Goal: Transaction & Acquisition: Purchase product/service

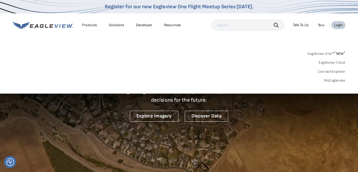
click at [333, 81] on link "MyEagleview" at bounding box center [334, 80] width 21 height 5
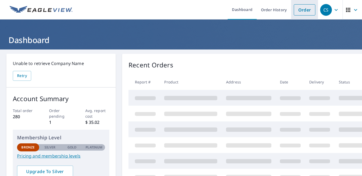
click at [294, 10] on link "Order" at bounding box center [305, 9] width 22 height 11
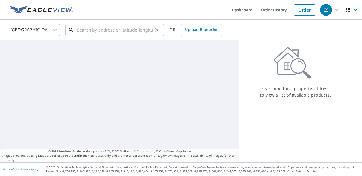
click at [126, 27] on input "text" at bounding box center [115, 29] width 76 height 15
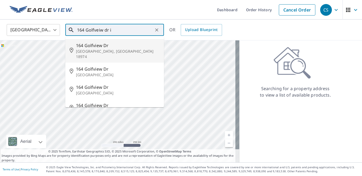
click at [110, 45] on span "164 Golfview Dr" at bounding box center [118, 45] width 84 height 6
type input "[STREET_ADDRESS][PERSON_NAME]"
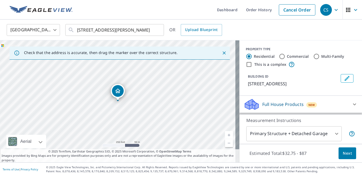
click at [118, 93] on icon "Dropped pin, building 1, Residential property, 164 Golfview Dr Warminster, PA 1…" at bounding box center [118, 91] width 6 height 6
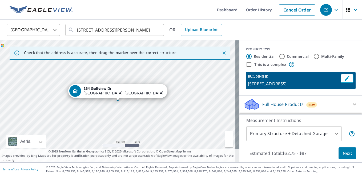
click at [225, 133] on link "Current Level 17, Zoom In" at bounding box center [229, 135] width 8 height 8
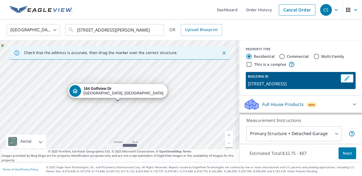
click at [225, 133] on link "Current Level 18, Zoom In" at bounding box center [229, 135] width 8 height 8
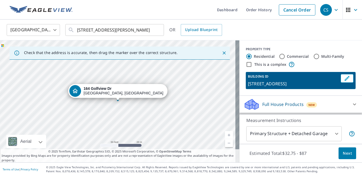
click at [195, 90] on div "[STREET_ADDRESS][PERSON_NAME]" at bounding box center [120, 101] width 240 height 122
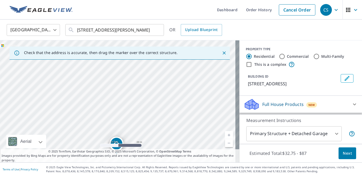
drag, startPoint x: 130, startPoint y: 77, endPoint x: 129, endPoint y: 129, distance: 52.6
click at [129, 129] on div "[STREET_ADDRESS][PERSON_NAME]" at bounding box center [120, 101] width 240 height 122
drag, startPoint x: 141, startPoint y: 94, endPoint x: 130, endPoint y: 135, distance: 42.5
click at [130, 135] on div "[STREET_ADDRESS][PERSON_NAME]" at bounding box center [120, 101] width 240 height 122
drag, startPoint x: 134, startPoint y: 78, endPoint x: 137, endPoint y: 73, distance: 6.1
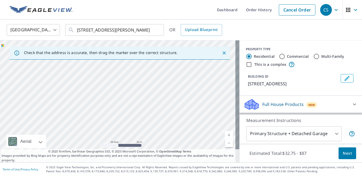
click at [137, 73] on div "[STREET_ADDRESS][PERSON_NAME]" at bounding box center [120, 101] width 240 height 122
drag, startPoint x: 148, startPoint y: 136, endPoint x: 144, endPoint y: 64, distance: 72.2
click at [144, 64] on div "[STREET_ADDRESS][PERSON_NAME]" at bounding box center [120, 101] width 240 height 122
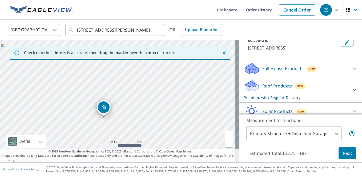
scroll to position [37, 0]
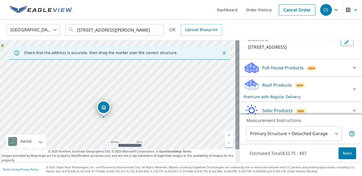
click at [292, 88] on div "Roof Products New Premium with Regular Delivery" at bounding box center [296, 88] width 105 height 21
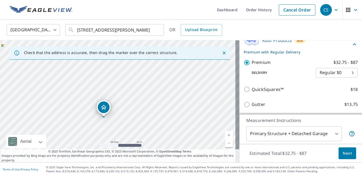
scroll to position [82, 0]
click at [345, 72] on body "CS CS Dashboard Order History Cancel Order CS United States [GEOGRAPHIC_DATA] ​…" at bounding box center [181, 88] width 362 height 176
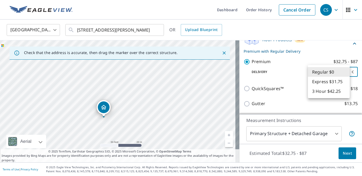
click at [345, 72] on li "Regular $0" at bounding box center [329, 72] width 42 height 10
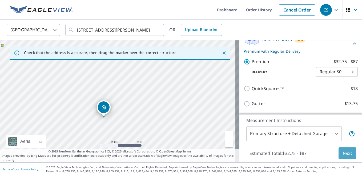
click at [343, 151] on span "Next" at bounding box center [347, 153] width 9 height 7
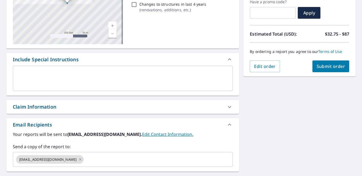
scroll to position [94, 0]
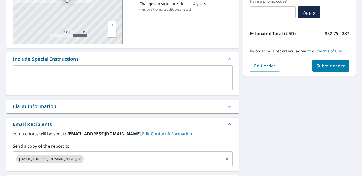
click at [78, 157] on icon at bounding box center [80, 159] width 4 height 6
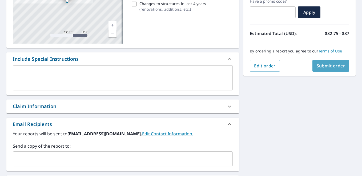
click at [338, 66] on span "Submit order" at bounding box center [331, 66] width 29 height 6
checkbox input "true"
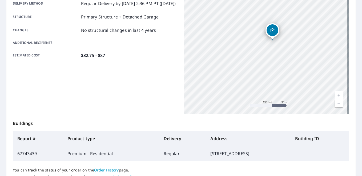
drag, startPoint x: 338, startPoint y: 66, endPoint x: 360, endPoint y: 63, distance: 22.0
click at [360, 63] on div "Dashboard Order History Order CS Order Submitted Order details Product type Pre…" at bounding box center [181, 88] width 362 height 176
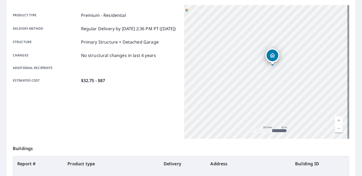
scroll to position [138, 0]
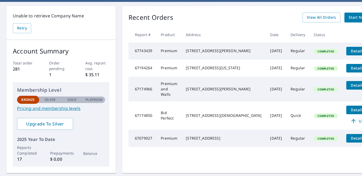
scroll to position [49, 0]
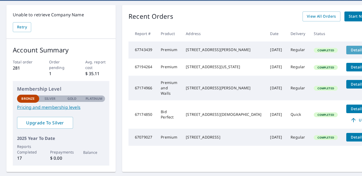
click at [350, 49] on span "Details" at bounding box center [358, 49] width 16 height 5
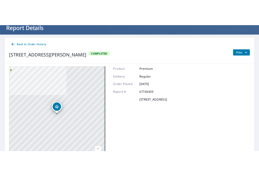
scroll to position [36, 0]
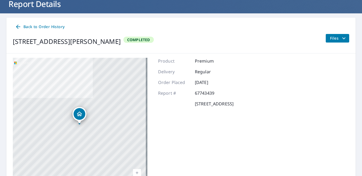
click at [335, 36] on span "Files" at bounding box center [338, 38] width 17 height 6
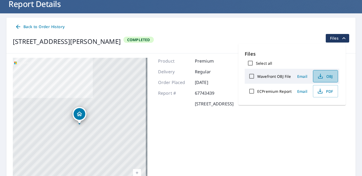
click at [326, 76] on span "OBJ" at bounding box center [325, 76] width 17 height 6
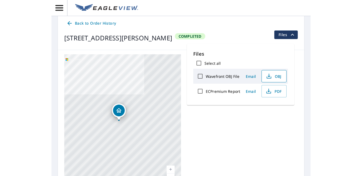
scroll to position [33, 0]
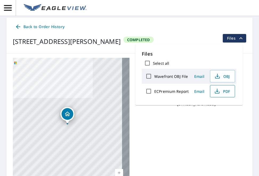
click at [219, 93] on icon "button" at bounding box center [217, 92] width 5 height 2
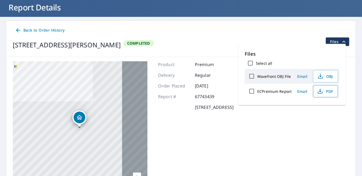
scroll to position [36, 0]
